Goal: Book appointment/travel/reservation

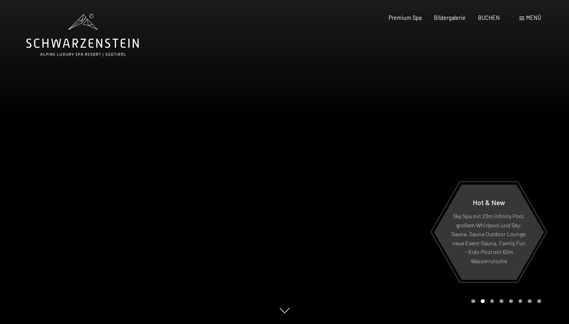
click at [523, 17] on span at bounding box center [522, 19] width 5 height 4
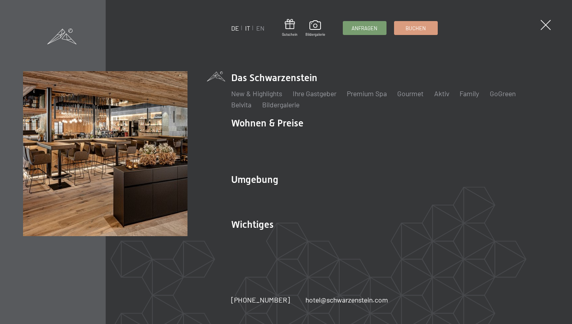
click at [250, 29] on link "IT" at bounding box center [247, 28] width 5 height 8
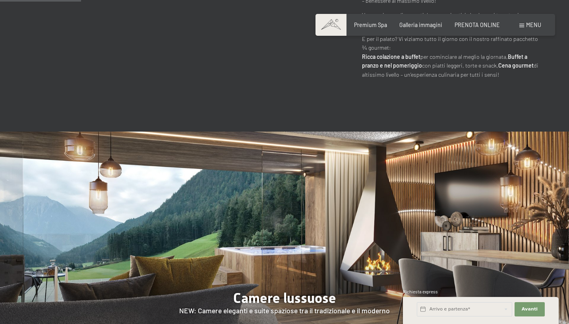
scroll to position [620, 0]
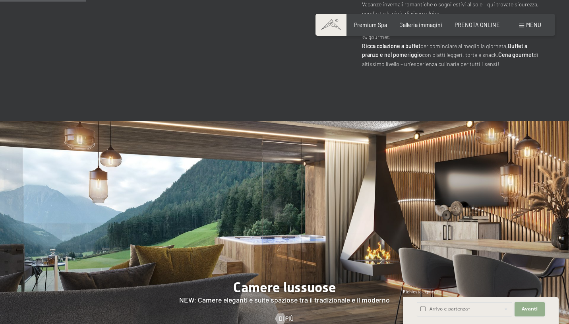
click at [539, 312] on button "Avanti Nascondere i campi dell'indirizzo" at bounding box center [530, 309] width 30 height 14
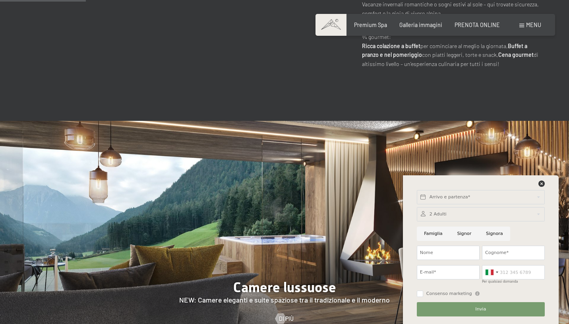
click at [435, 235] on input "Famiglia" at bounding box center [433, 234] width 33 height 14
radio input "true"
click at [435, 214] on div at bounding box center [481, 214] width 128 height 14
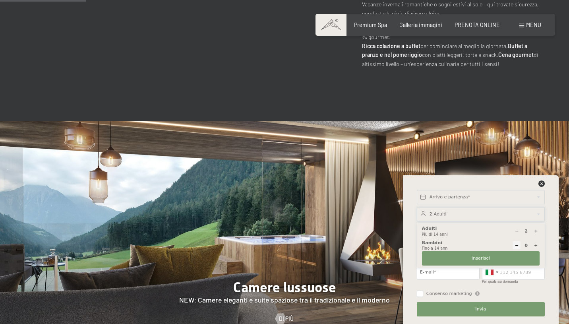
click at [519, 231] on div at bounding box center [517, 231] width 8 height 8
type input "1"
click at [535, 246] on icon at bounding box center [536, 245] width 4 height 4
type input "1"
select select
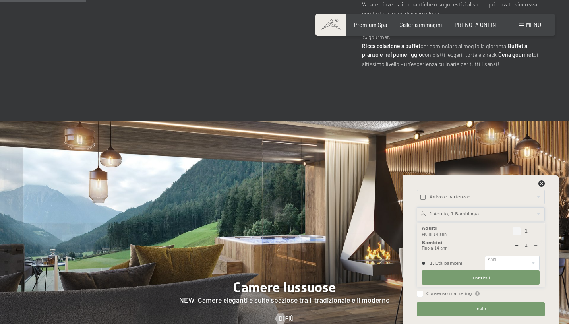
click at [535, 246] on icon at bounding box center [536, 245] width 4 height 4
select select
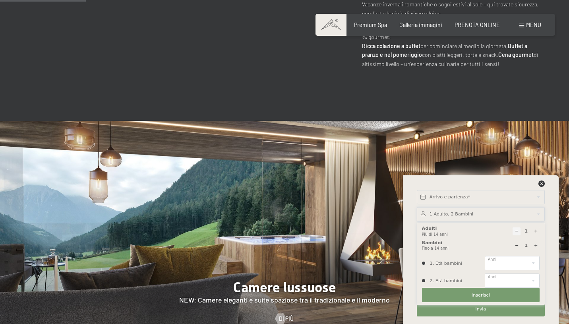
type input "2"
click at [521, 261] on select "0 1 2 3 4 5 6 7 8 9 10 11 12 13 14" at bounding box center [512, 263] width 55 height 14
select select "9"
click at [512, 280] on select "0 1 2 3 4 5 6 7 8 9 10 11 12 13 14" at bounding box center [512, 281] width 55 height 14
select select "13"
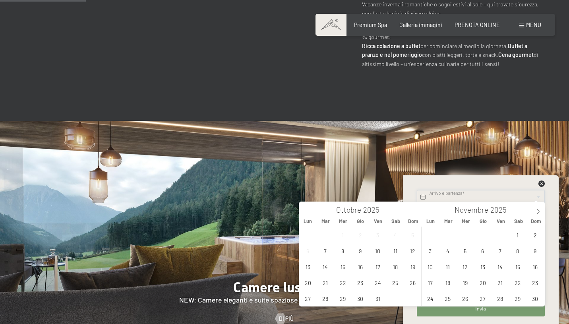
click at [452, 200] on input "text" at bounding box center [481, 197] width 128 height 14
click at [535, 209] on icon at bounding box center [538, 212] width 6 height 6
type input "2026"
click at [535, 209] on icon at bounding box center [538, 212] width 6 height 6
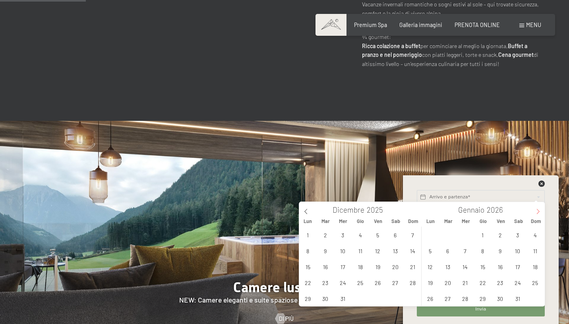
type input "2026"
click at [535, 237] on span "1" at bounding box center [536, 235] width 16 height 16
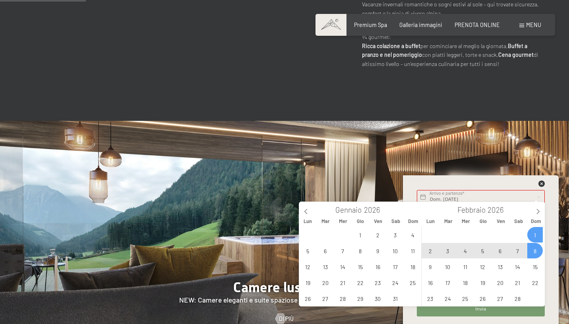
click at [536, 252] on span "8" at bounding box center [536, 251] width 16 height 16
type input "Dom. 01/02/2026 - Dom. 08/02/2026"
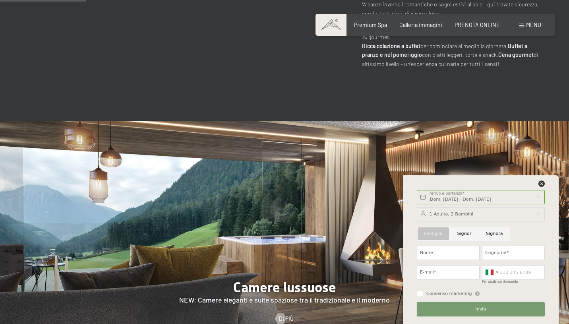
click at [502, 310] on button "Invia" at bounding box center [481, 309] width 128 height 14
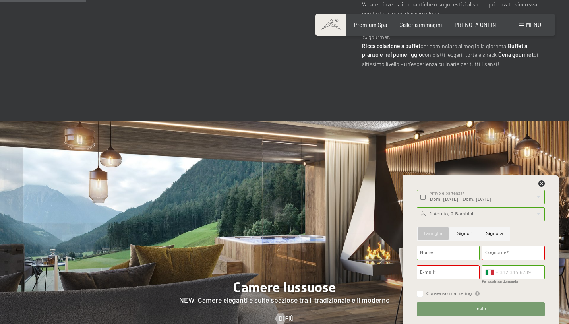
click at [459, 235] on input "Signor" at bounding box center [464, 234] width 29 height 14
radio input "true"
click at [449, 249] on input "Nome" at bounding box center [448, 253] width 63 height 14
type input "GIUSEPPE"
type input "DI PIERRO"
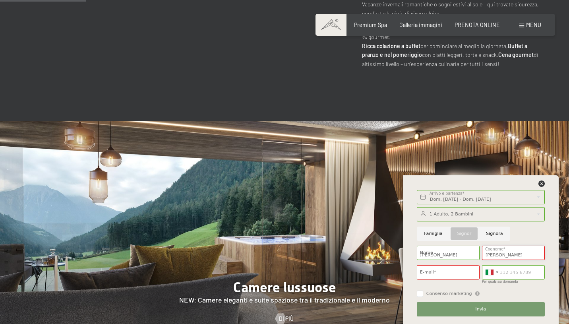
type input "3385287312"
click at [450, 275] on input "E-mail*" at bounding box center [448, 272] width 63 height 14
type input "g.dipierro@alice.it"
click at [420, 296] on input "Consenso marketing" at bounding box center [420, 294] width 6 height 6
checkbox input "true"
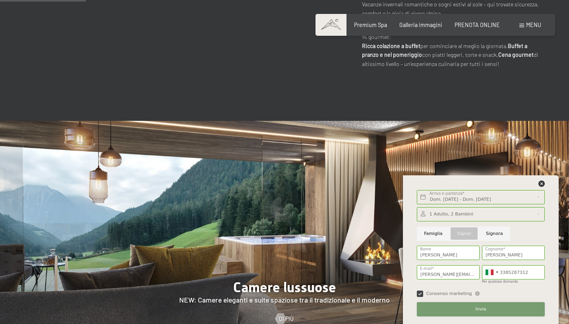
click at [432, 308] on button "Invia" at bounding box center [481, 309] width 128 height 14
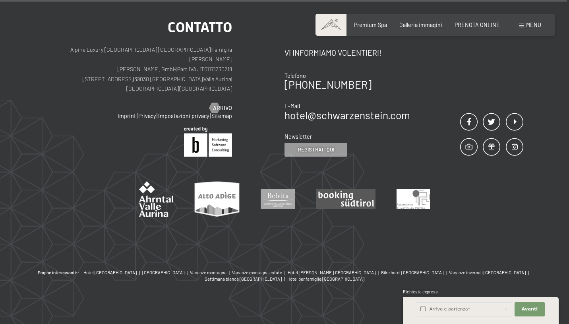
scroll to position [708, 0]
